Goal: Transaction & Acquisition: Purchase product/service

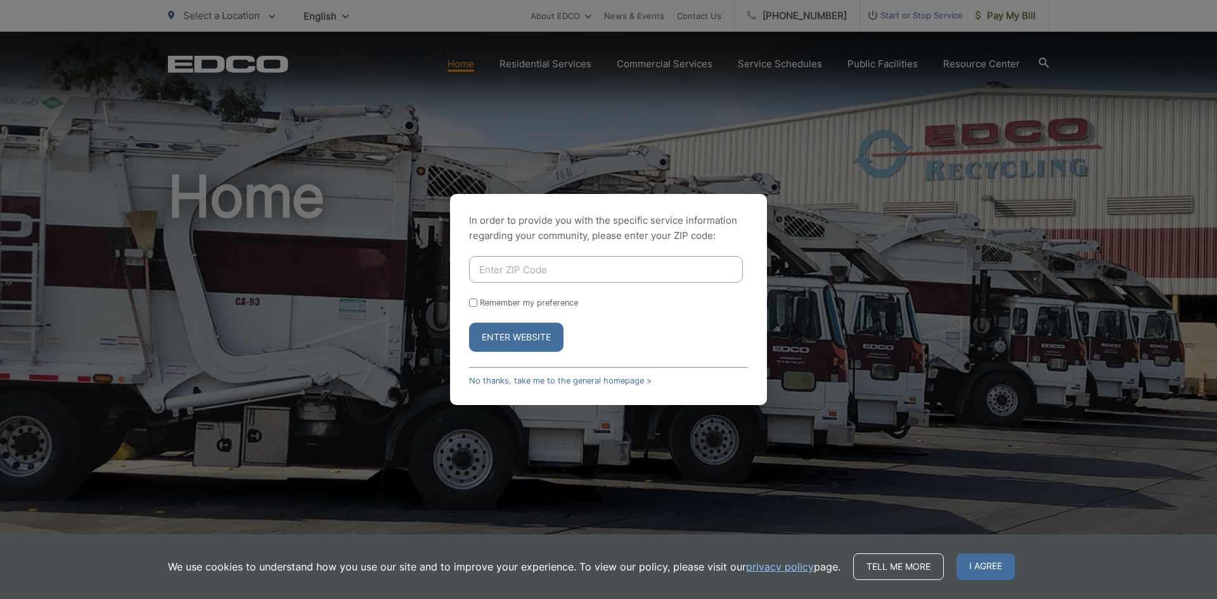
click at [992, 13] on div "In order to provide you with the specific service information regarding your co…" at bounding box center [608, 299] width 1217 height 599
click at [474, 302] on input "Remember my preference" at bounding box center [473, 303] width 8 height 8
checkbox input "true"
click at [508, 377] on link "No thanks, take me to the general homepage >" at bounding box center [560, 381] width 183 height 10
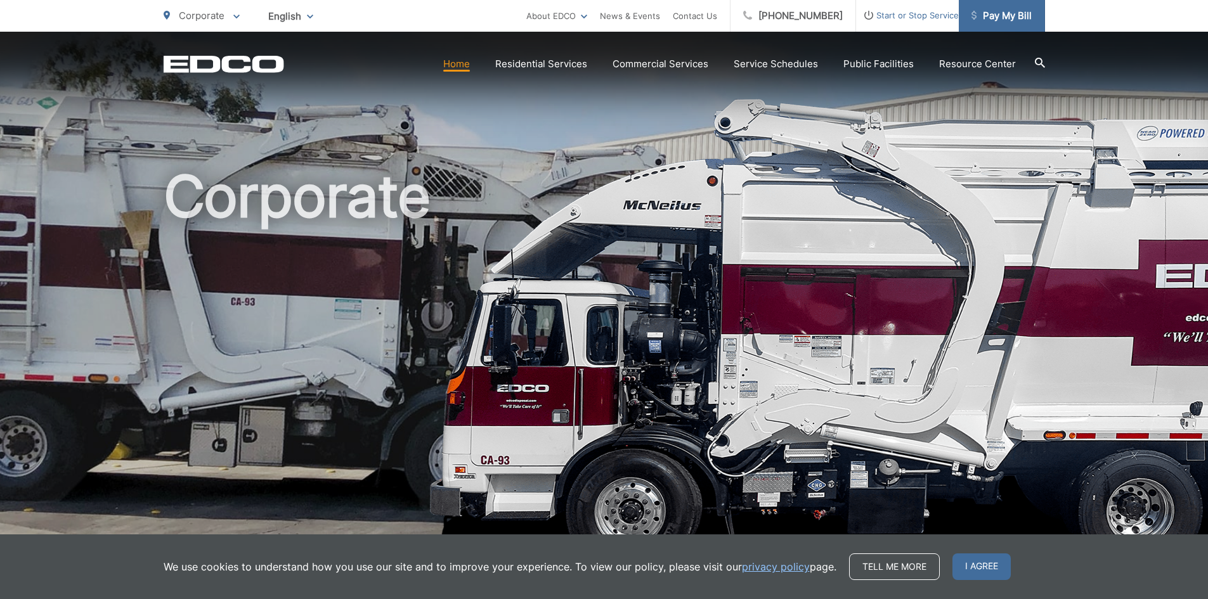
click at [995, 21] on span "Pay My Bill" at bounding box center [1001, 15] width 60 height 15
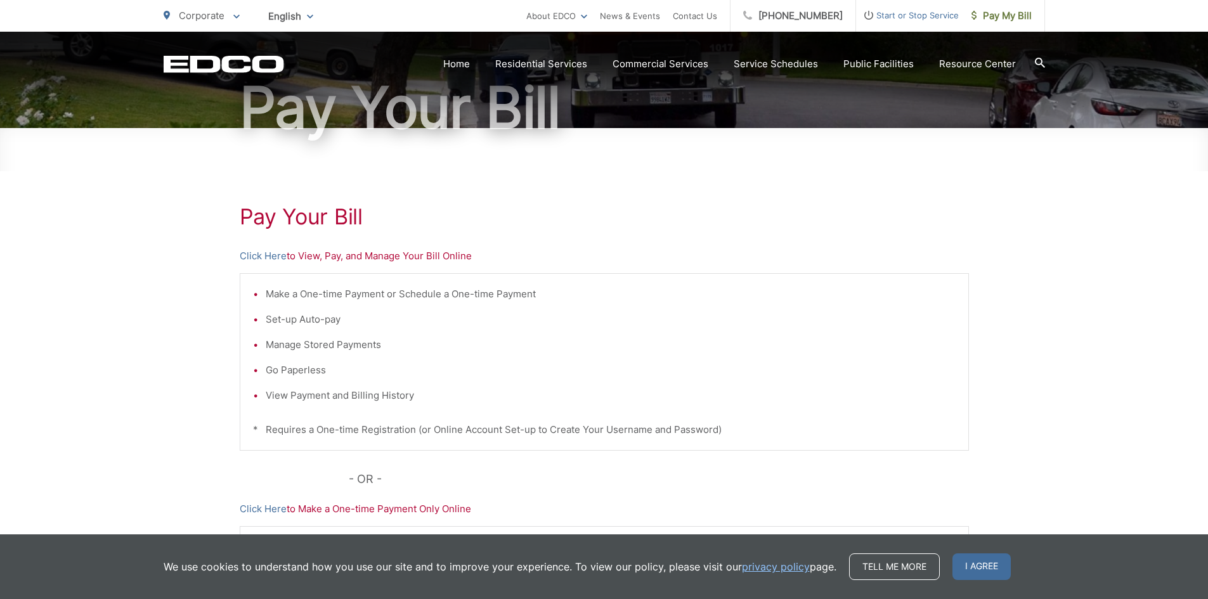
scroll to position [127, 0]
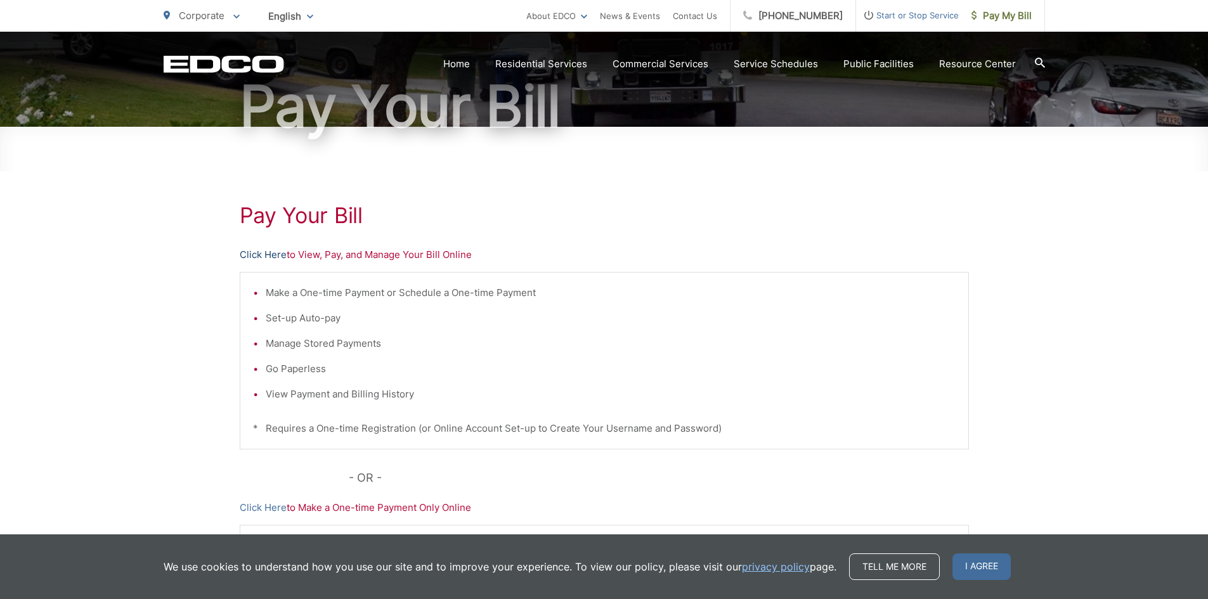
click at [270, 254] on link "Click Here" at bounding box center [263, 254] width 47 height 15
